Goal: Find contact information: Find contact information

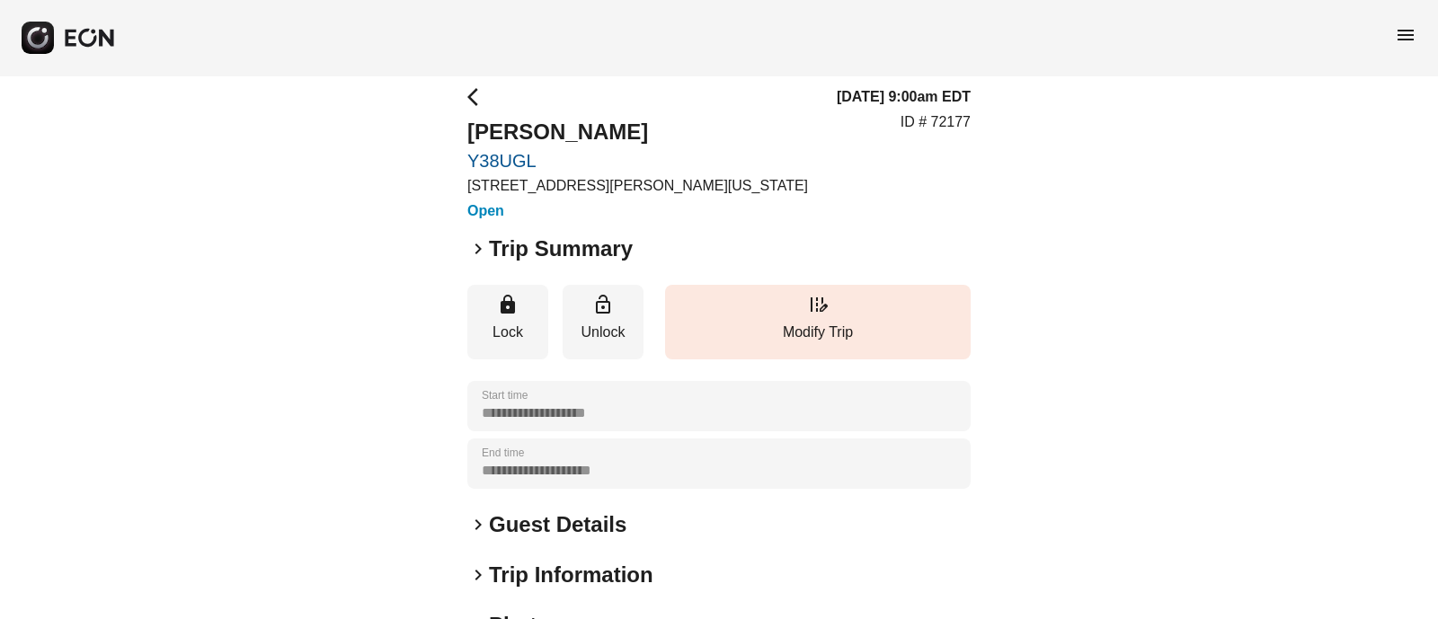
scroll to position [9, 0]
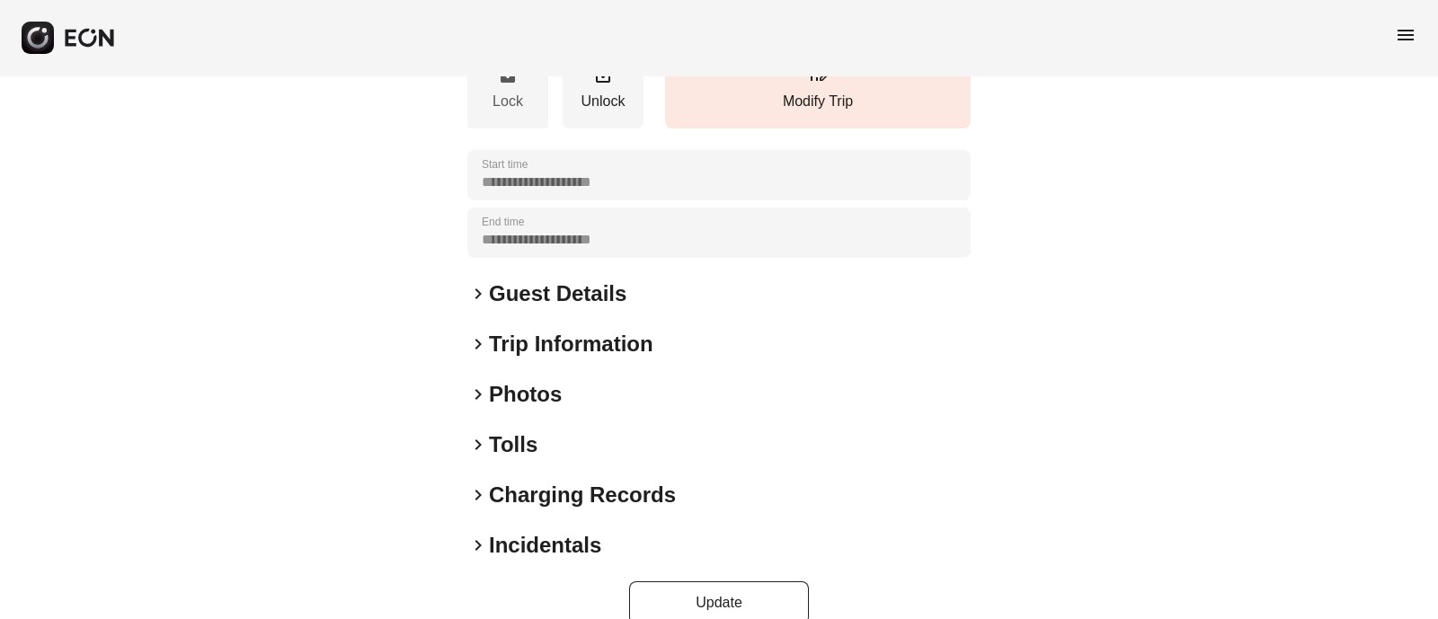
scroll to position [253, 0]
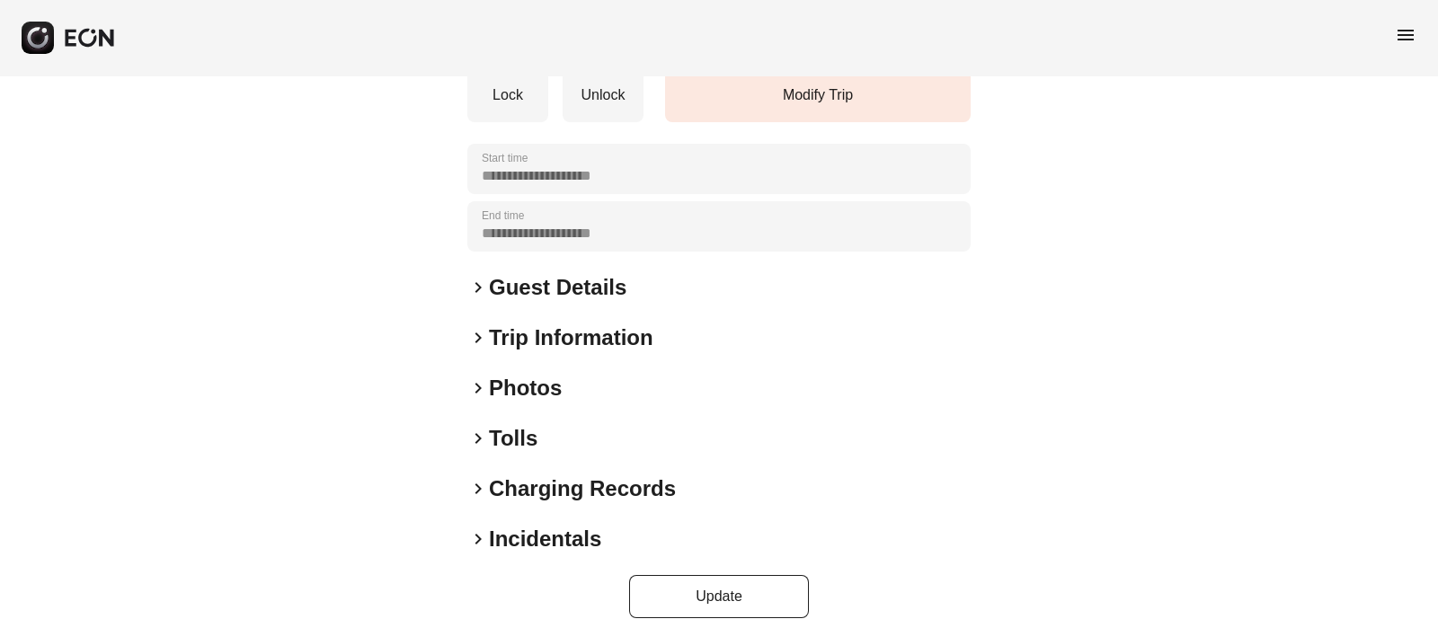
click at [474, 286] on span "keyboard_arrow_right" at bounding box center [478, 288] width 22 height 22
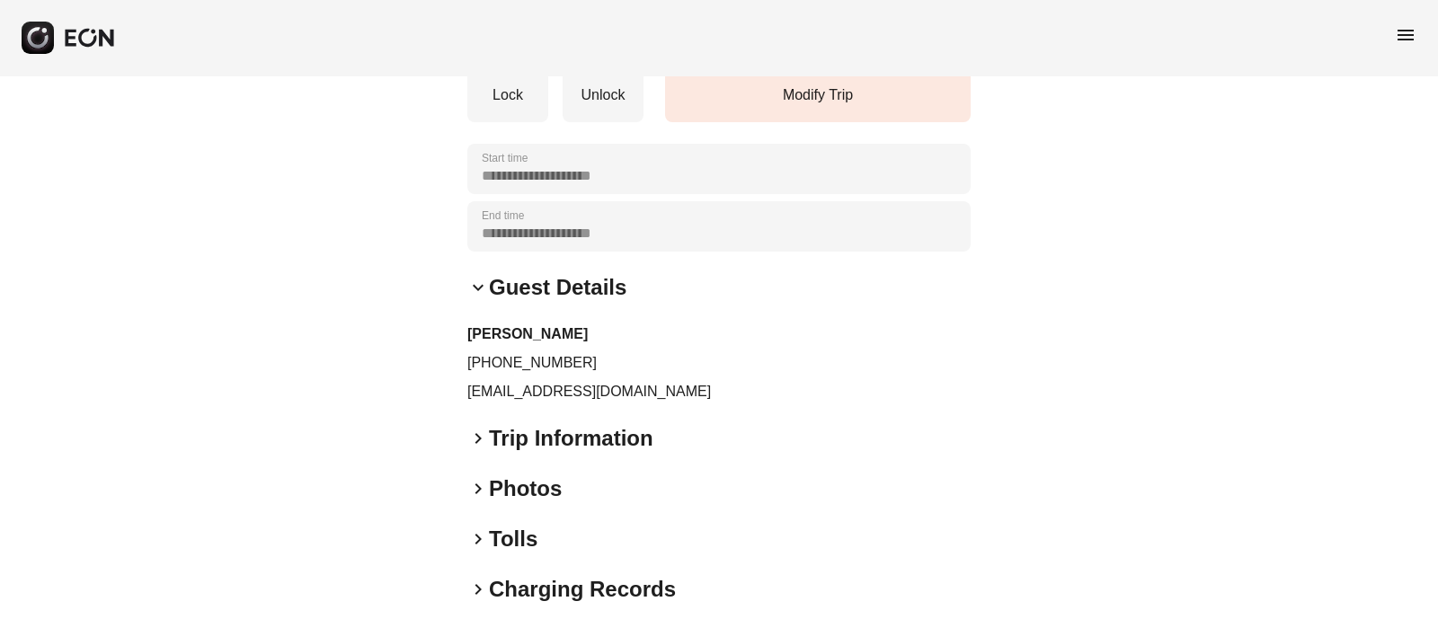
click at [529, 365] on p "+14064590837" at bounding box center [718, 363] width 503 height 22
copy p "14064590837"
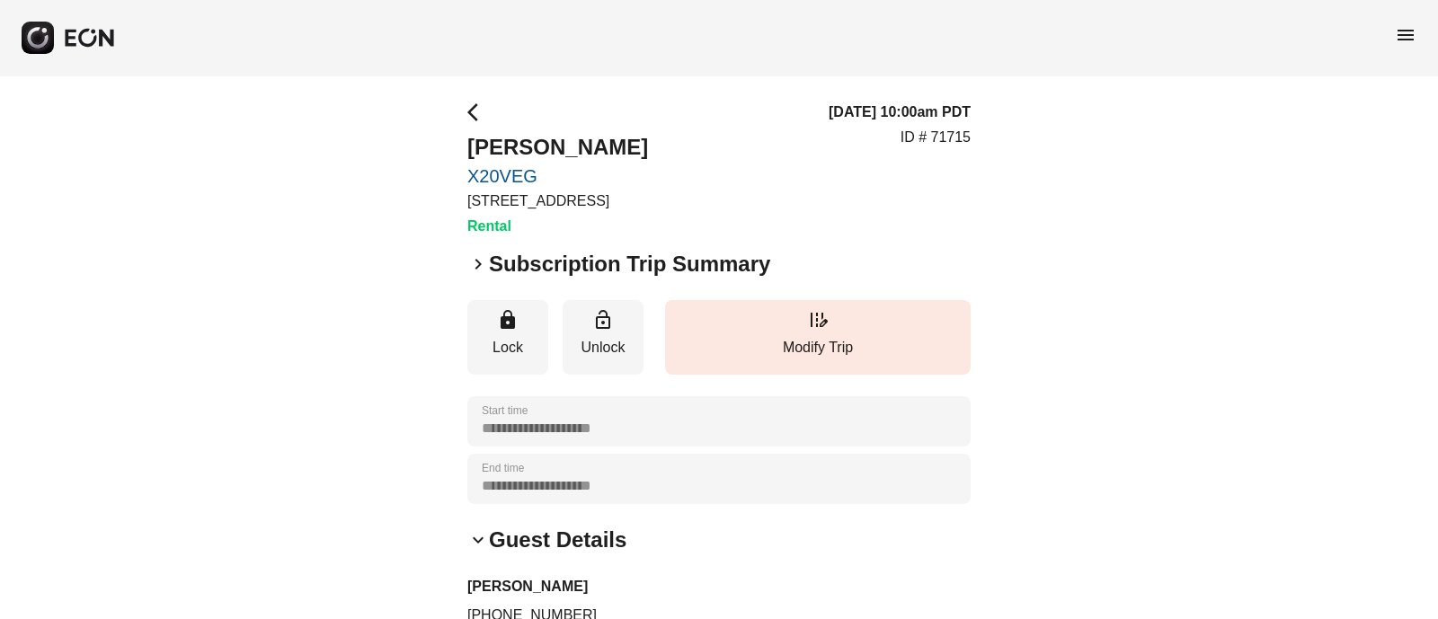
click at [955, 136] on p "ID # 71715" at bounding box center [936, 138] width 70 height 22
copy p "71715"
